Goal: Transaction & Acquisition: Download file/media

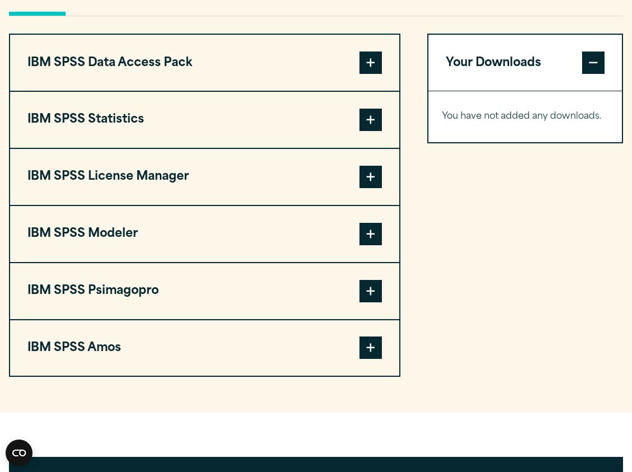
scroll to position [856, 0]
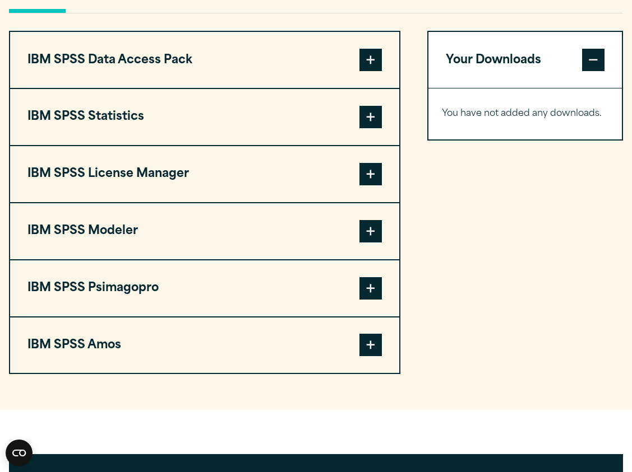
click at [183, 142] on button "IBM SPSS Statistics" at bounding box center [204, 117] width 389 height 56
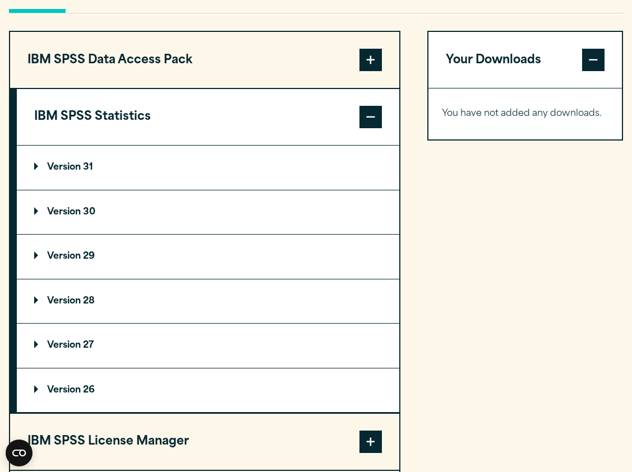
click at [183, 142] on button "IBM SPSS Statistics" at bounding box center [208, 117] width 382 height 56
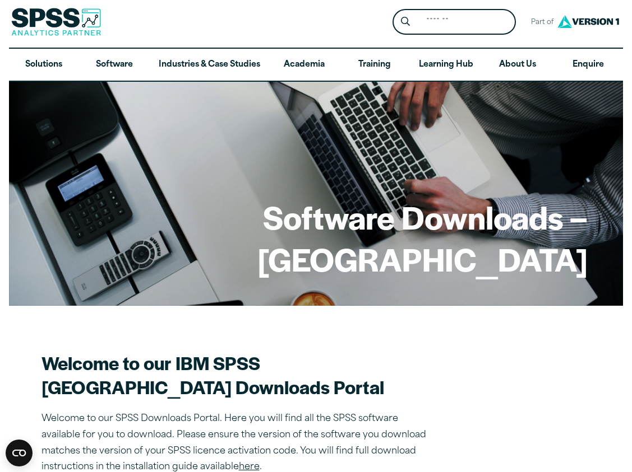
scroll to position [0, 0]
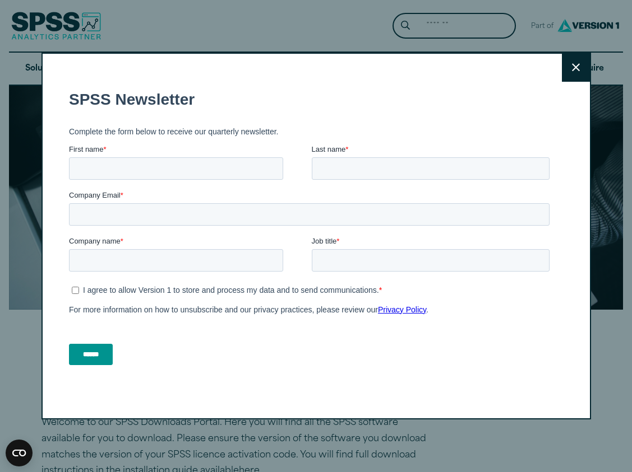
click at [143, 163] on input "First name *" at bounding box center [175, 168] width 214 height 22
click at [579, 76] on div "Close" at bounding box center [315, 237] width 549 height 368
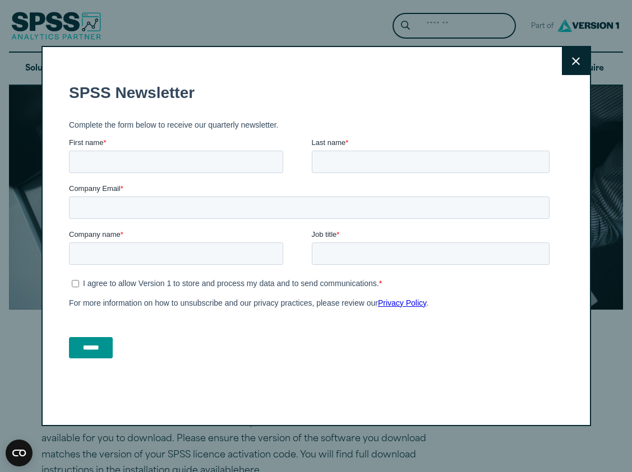
click at [194, 156] on input "First name *" at bounding box center [175, 162] width 214 height 22
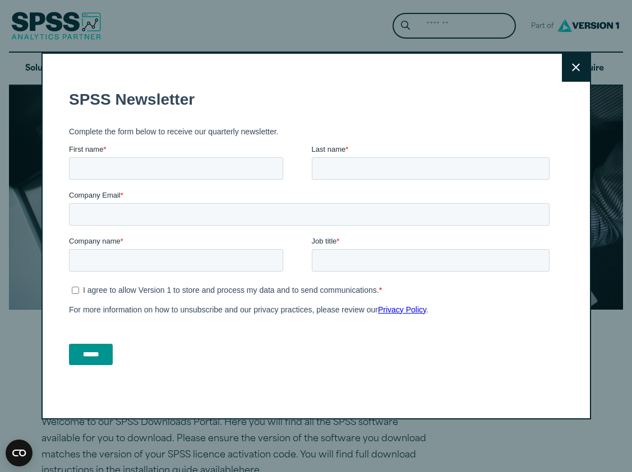
click at [565, 73] on button "Close" at bounding box center [575, 68] width 28 height 28
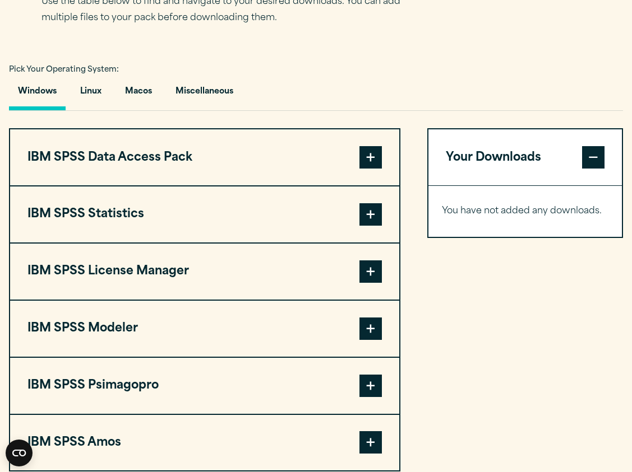
scroll to position [767, 0]
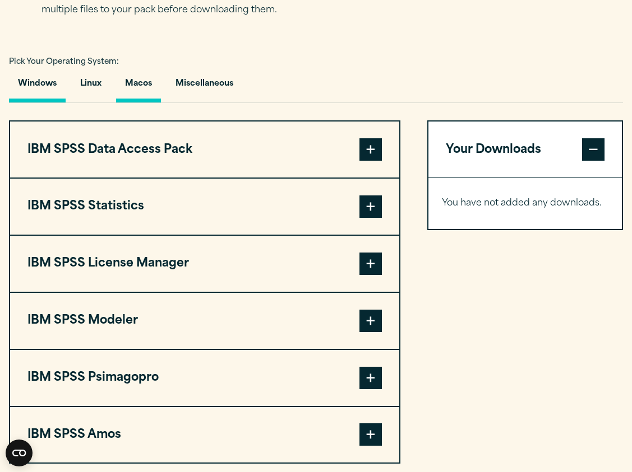
click at [152, 103] on button "Macos" at bounding box center [138, 87] width 45 height 32
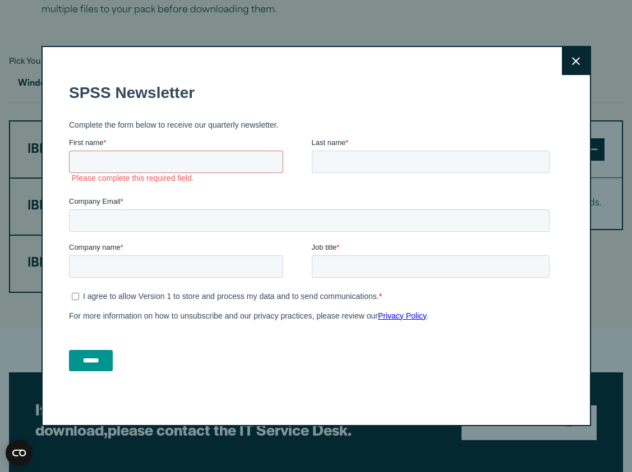
click at [582, 56] on button "Close" at bounding box center [575, 61] width 28 height 28
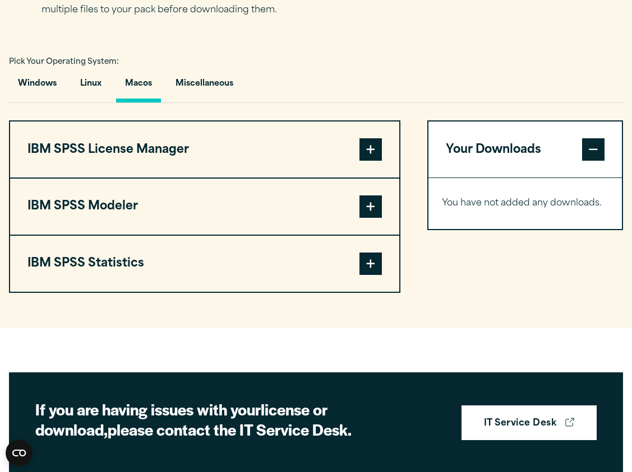
click at [123, 286] on button "IBM SPSS Statistics" at bounding box center [204, 264] width 389 height 56
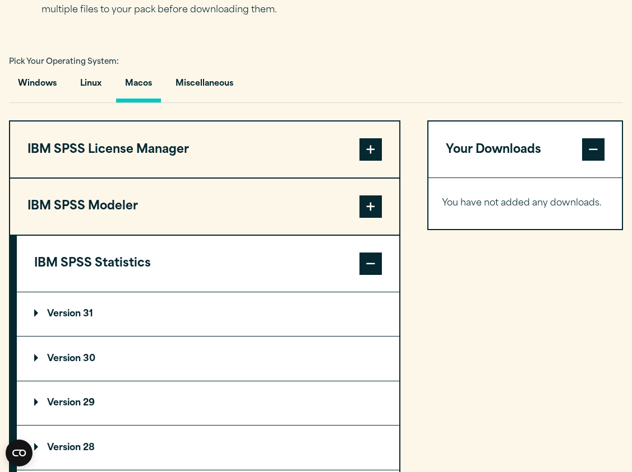
click at [94, 337] on summary "Version 31" at bounding box center [208, 315] width 382 height 44
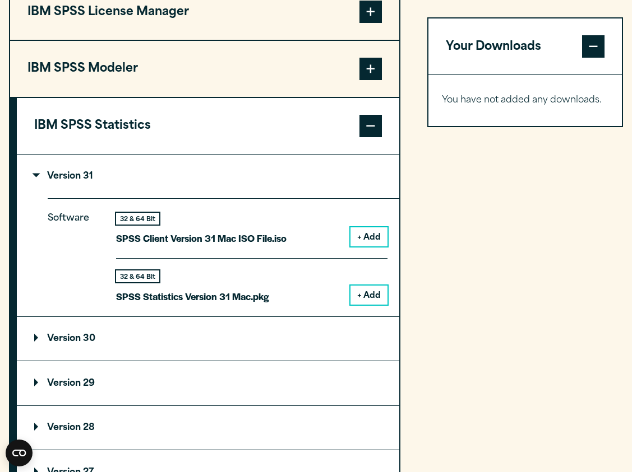
scroll to position [907, 0]
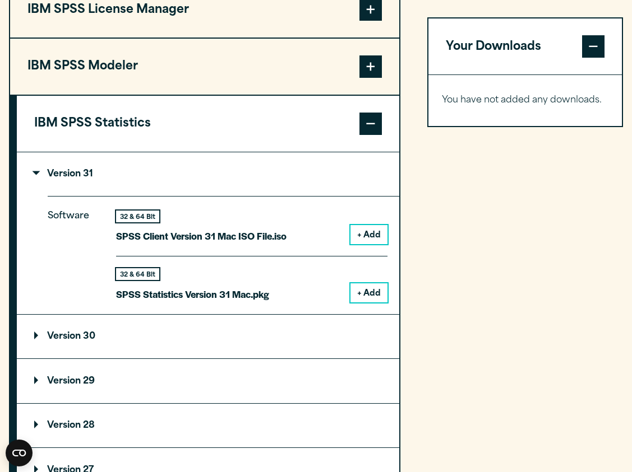
click at [358, 303] on button "+ Add" at bounding box center [368, 293] width 37 height 19
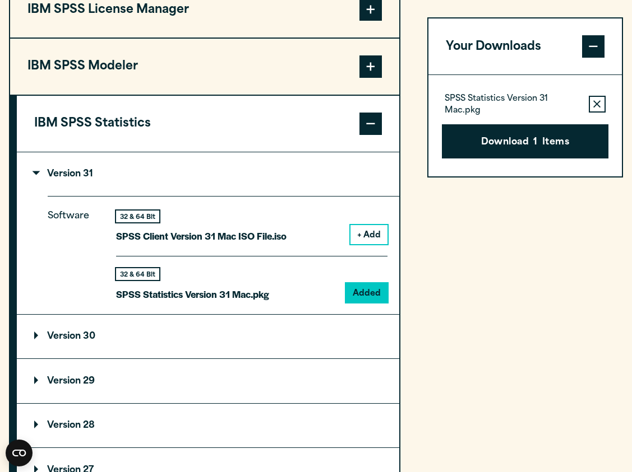
click at [442, 237] on div "Your Downloads SPSS Statistics Version 31 Mac.pkg Remove this item from your so…" at bounding box center [525, 259] width 196 height 558
click at [463, 154] on button "Download 1 Items" at bounding box center [525, 141] width 166 height 35
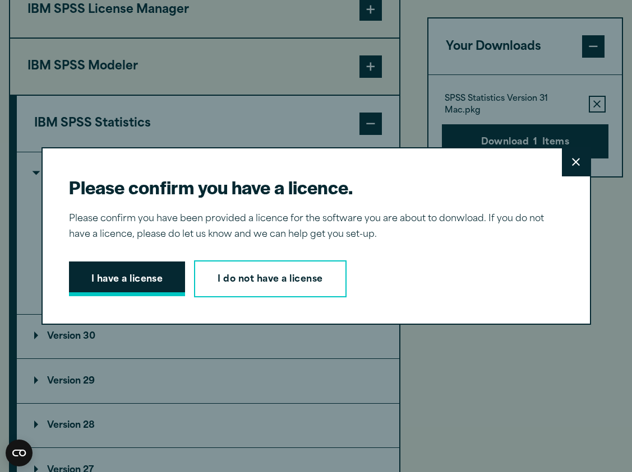
click at [123, 281] on button "I have a license" at bounding box center [127, 279] width 117 height 35
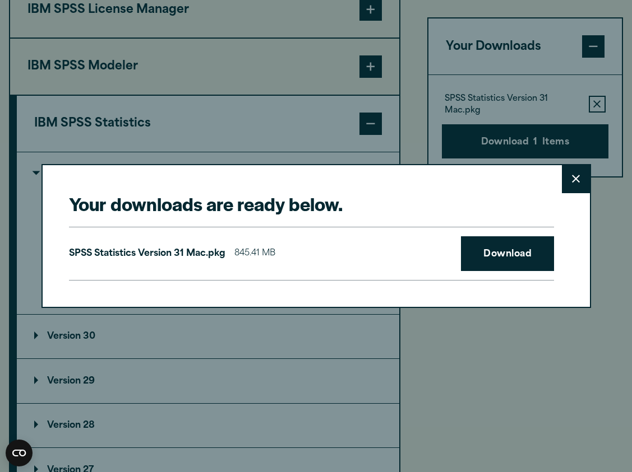
click at [479, 235] on div "SPSS Statistics Version 31 Mac.pkg 845.41 MB Download" at bounding box center [311, 254] width 485 height 54
click at [473, 256] on link "Download" at bounding box center [507, 253] width 93 height 35
